Goal: Obtain resource: Obtain resource

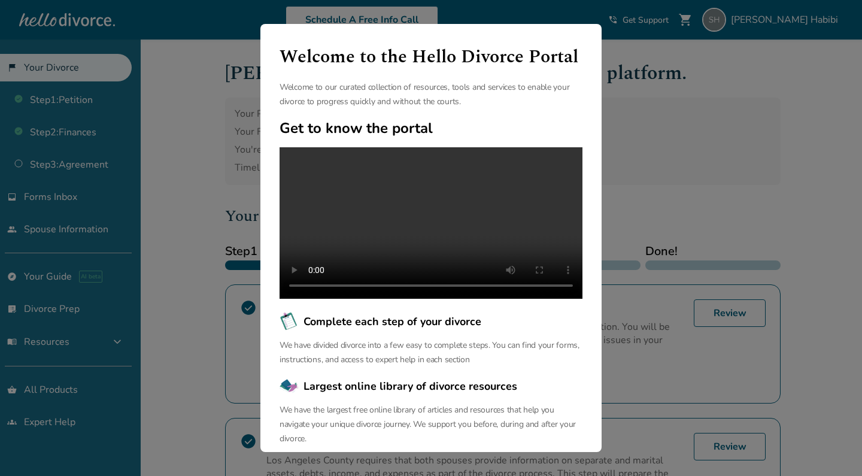
click at [680, 208] on div "Welcome to the Hello Divorce Portal Welcome to our curated collection of resour…" at bounding box center [431, 238] width 862 height 476
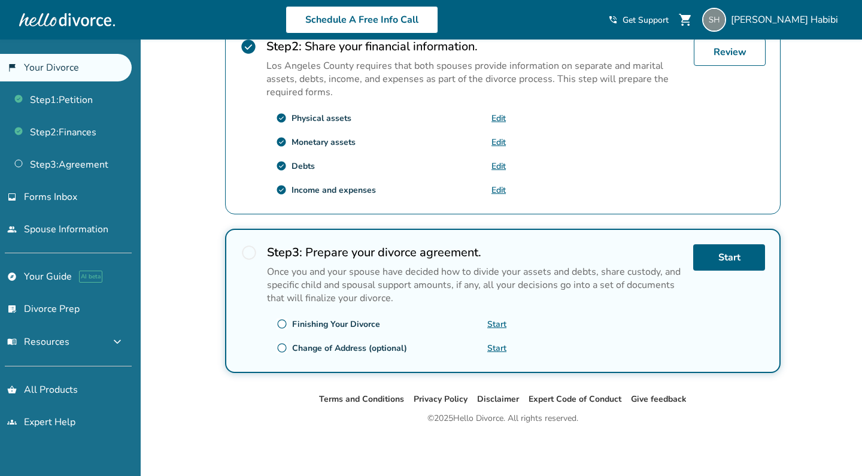
scroll to position [395, 0]
click at [497, 324] on link "Start" at bounding box center [496, 324] width 19 height 11
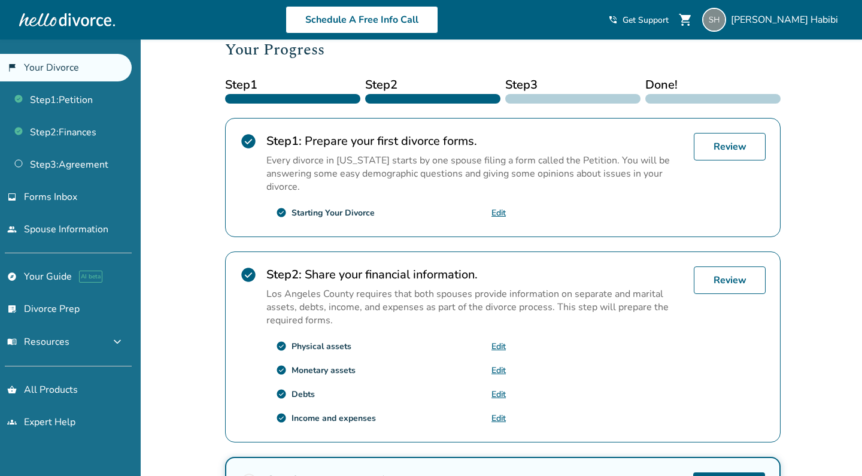
scroll to position [102, 0]
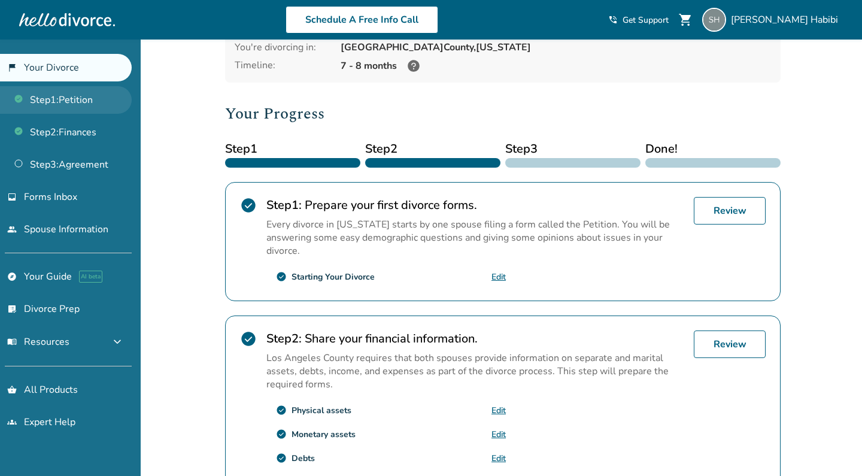
click at [93, 100] on link "Step 1 : Petition" at bounding box center [66, 100] width 132 height 28
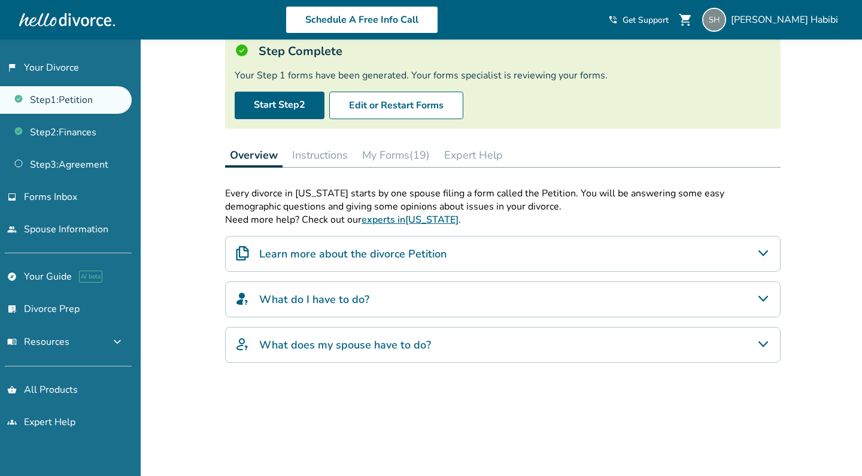
scroll to position [17, 0]
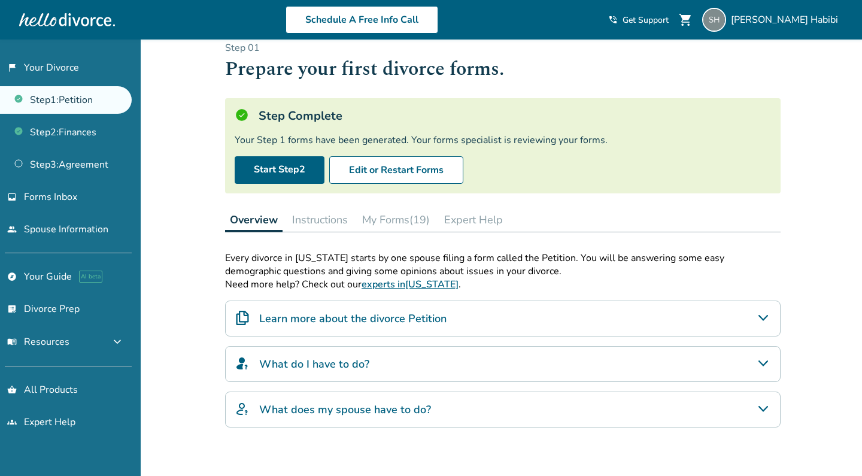
click at [415, 221] on button "My Forms (19)" at bounding box center [396, 220] width 77 height 24
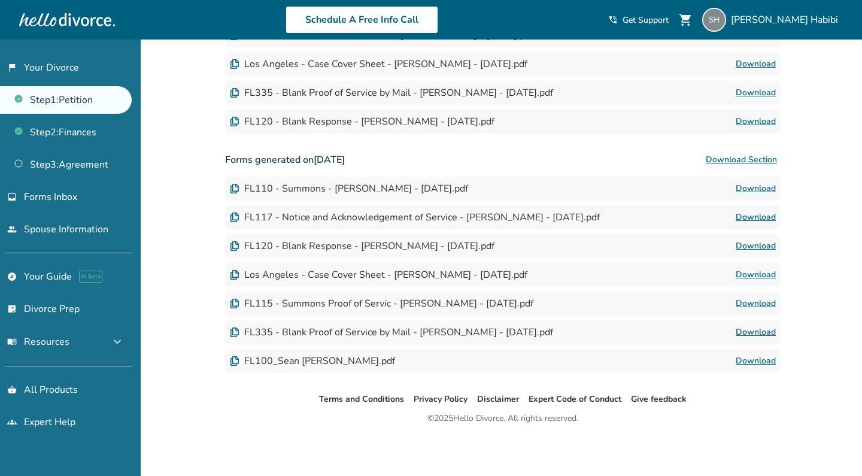
scroll to position [731, 0]
click at [768, 307] on link "Download" at bounding box center [756, 303] width 40 height 14
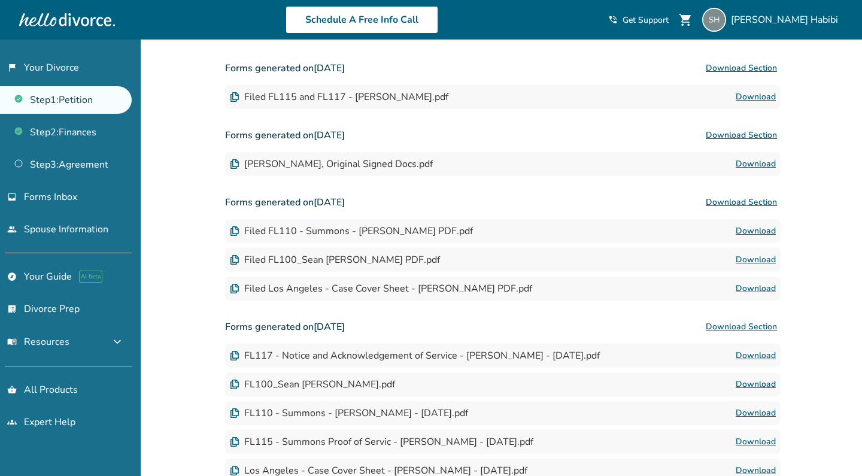
scroll to position [298, 0]
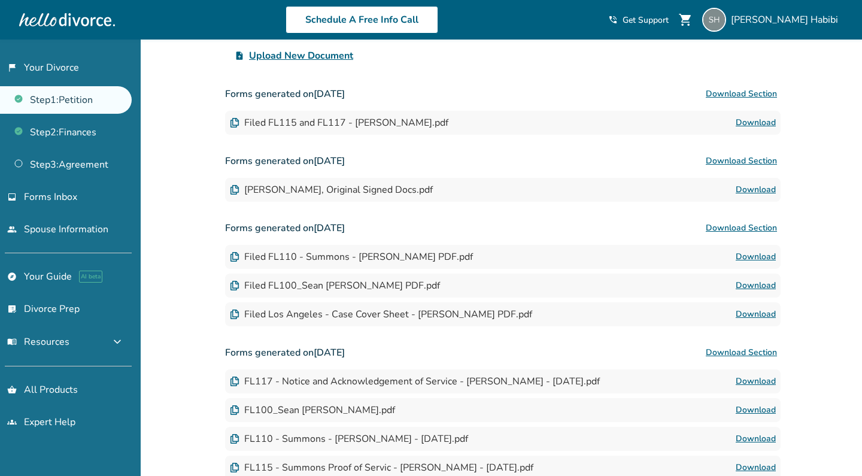
click at [758, 121] on link "Download" at bounding box center [756, 123] width 40 height 14
click at [754, 190] on link "Download" at bounding box center [756, 190] width 40 height 14
click at [760, 253] on link "Download" at bounding box center [756, 257] width 40 height 14
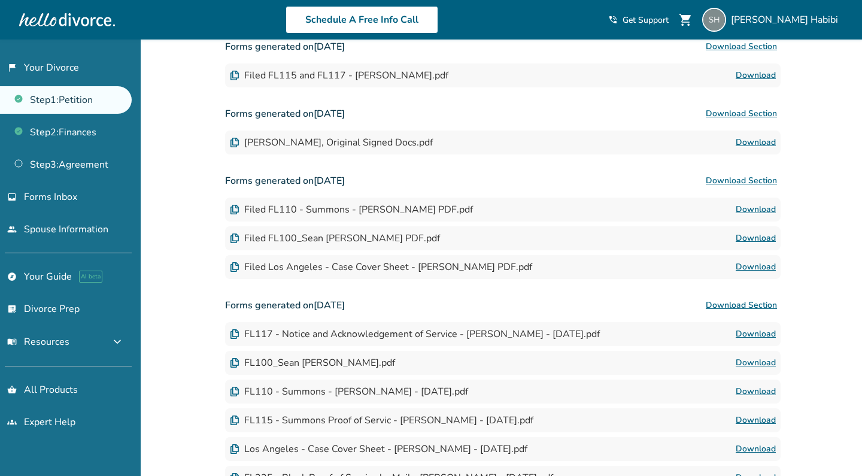
scroll to position [348, 0]
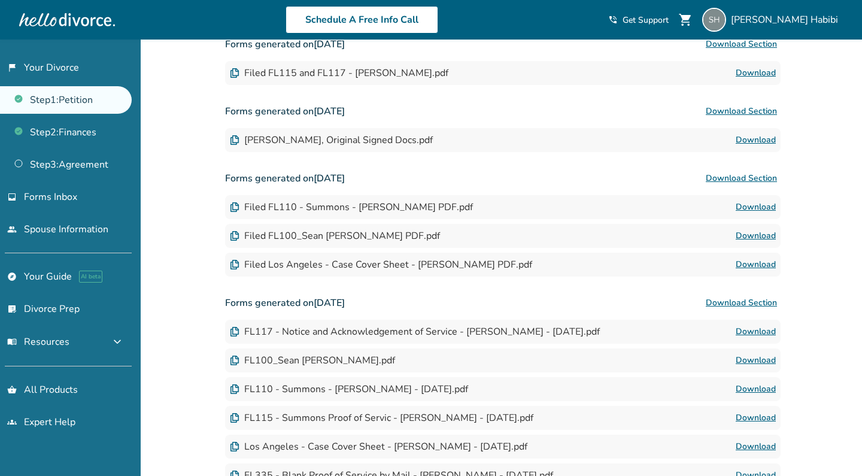
click at [762, 328] on link "Download" at bounding box center [756, 332] width 40 height 14
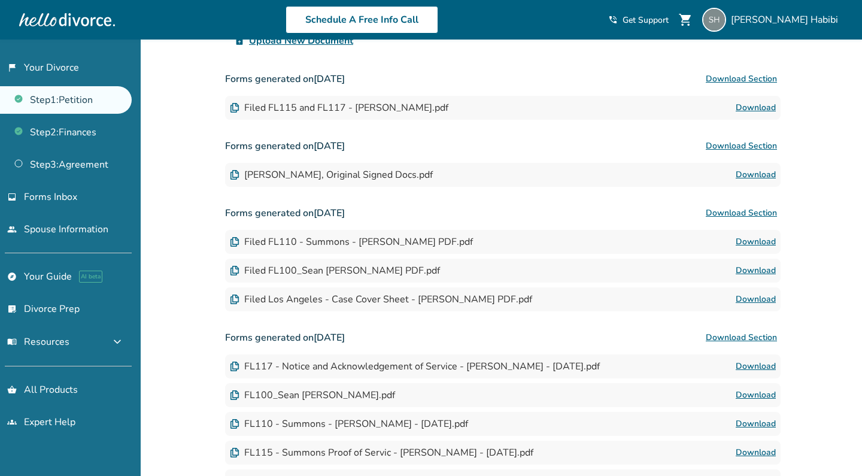
scroll to position [310, 0]
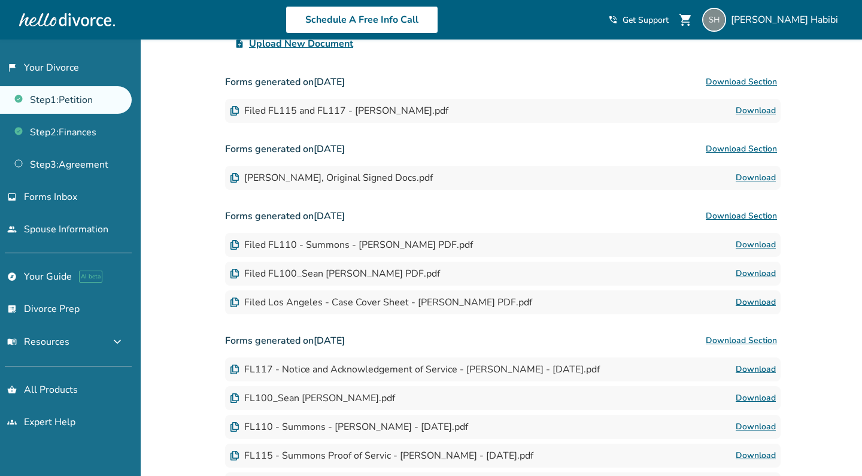
click at [756, 110] on link "Download" at bounding box center [756, 111] width 40 height 14
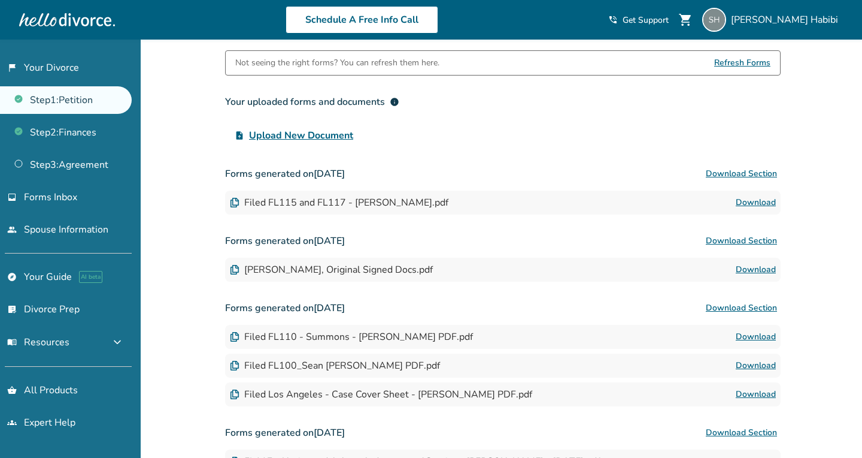
scroll to position [623, 0]
